Goal: Task Accomplishment & Management: Manage account settings

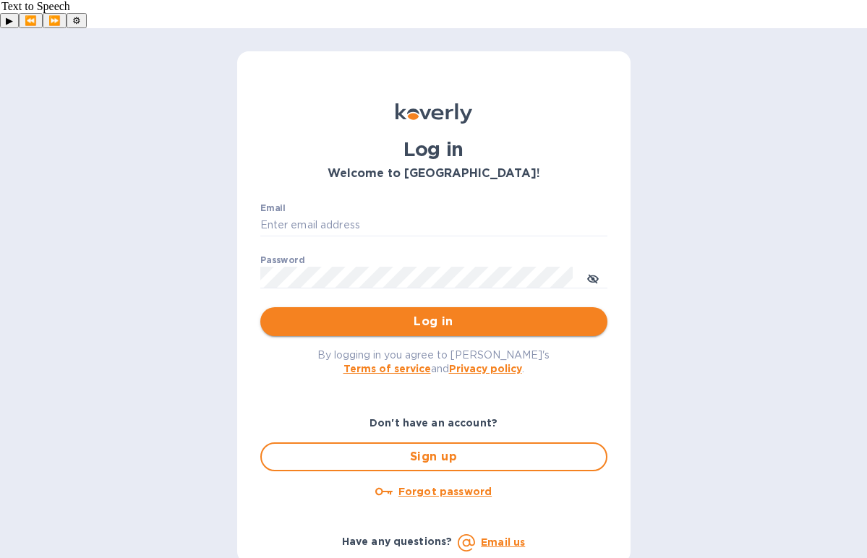
click at [412, 313] on span "Log in" at bounding box center [434, 321] width 324 height 17
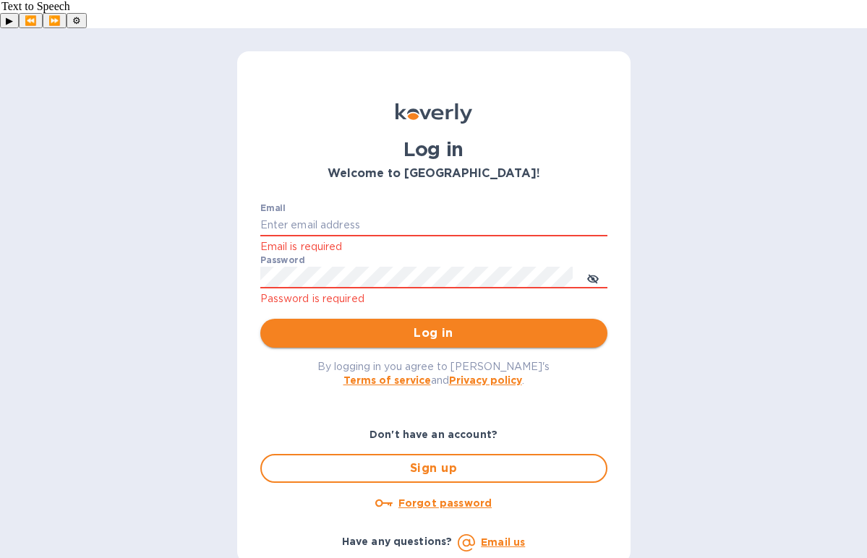
type input "[PERSON_NAME][EMAIL_ADDRESS][DOMAIN_NAME]"
click at [384, 325] on span "Log in" at bounding box center [434, 333] width 324 height 17
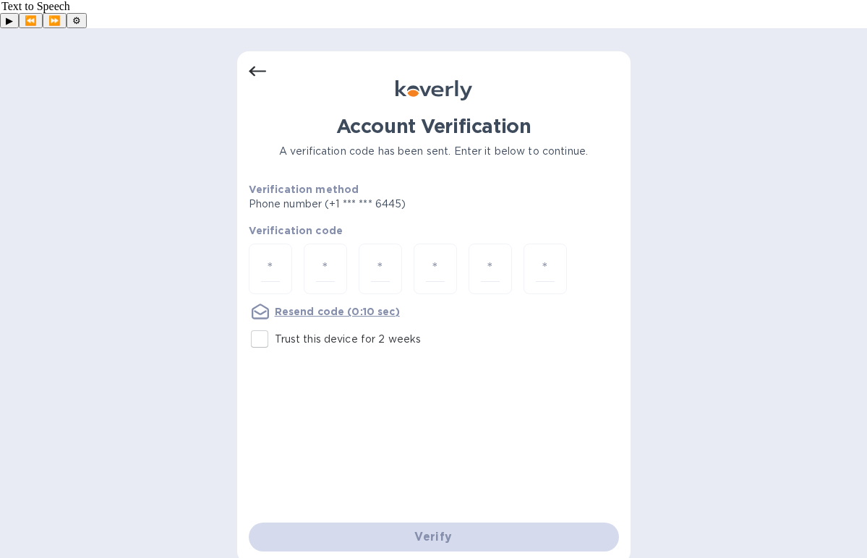
click at [261, 324] on input "Trust this device for 2 weeks" at bounding box center [259, 339] width 30 height 30
checkbox input "true"
click at [261, 256] on input "number" at bounding box center [270, 269] width 19 height 27
type input "2"
type input "8"
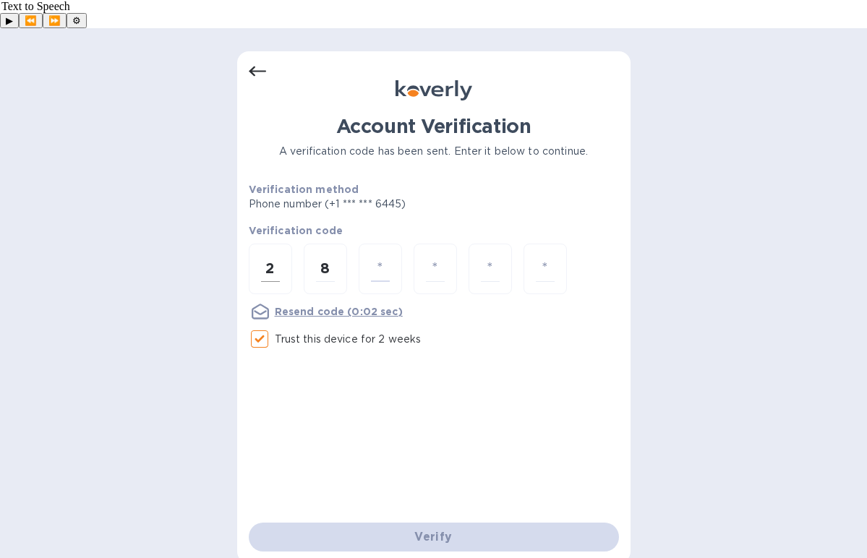
type input "6"
type input "8"
type input "2"
type input "9"
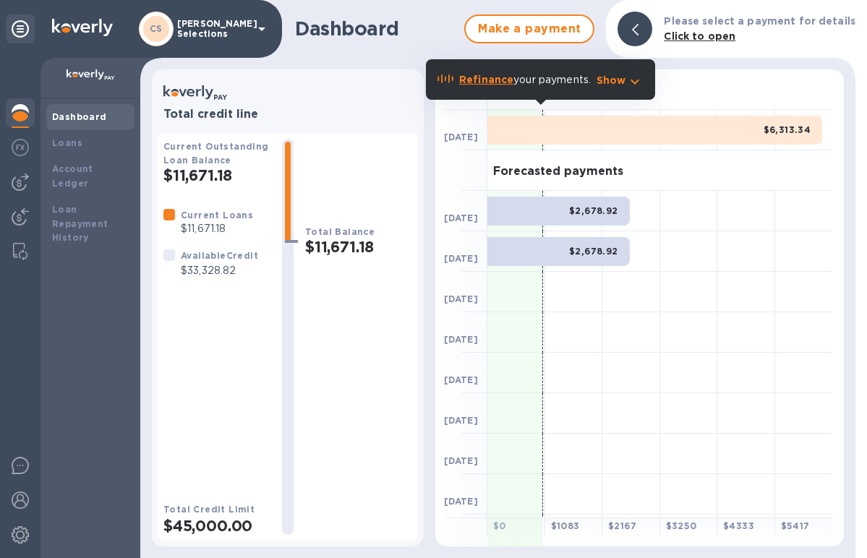
click at [711, 295] on div at bounding box center [689, 292] width 58 height 41
click at [22, 191] on div at bounding box center [20, 182] width 29 height 29
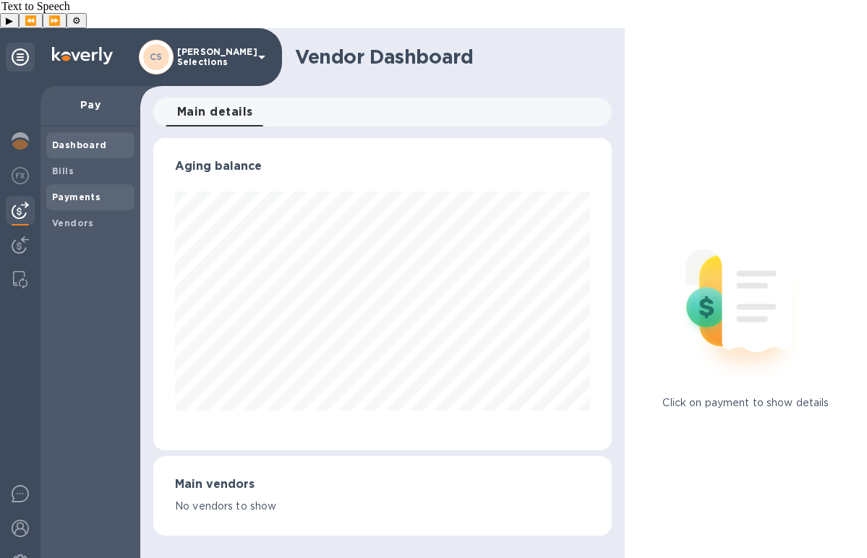
scroll to position [312, 459]
click at [77, 192] on b "Payments" at bounding box center [76, 197] width 48 height 11
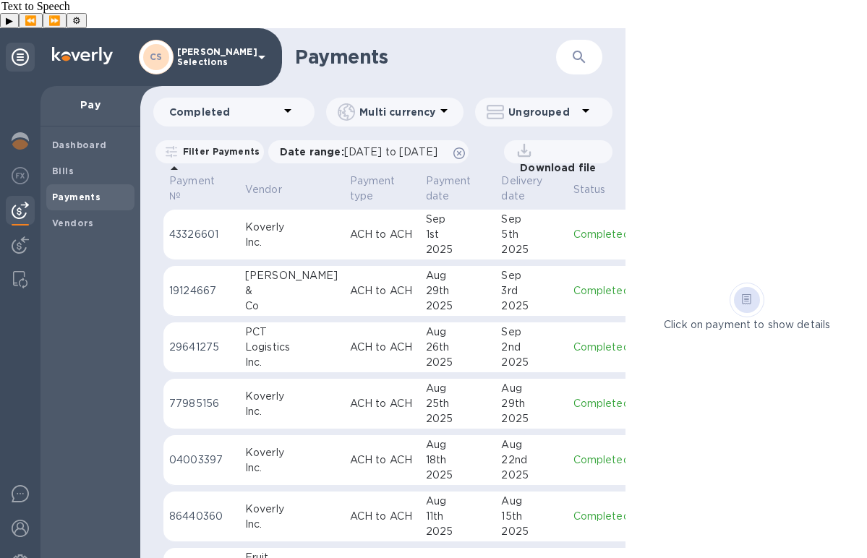
scroll to position [0, 153]
